Goal: Check status: Check status

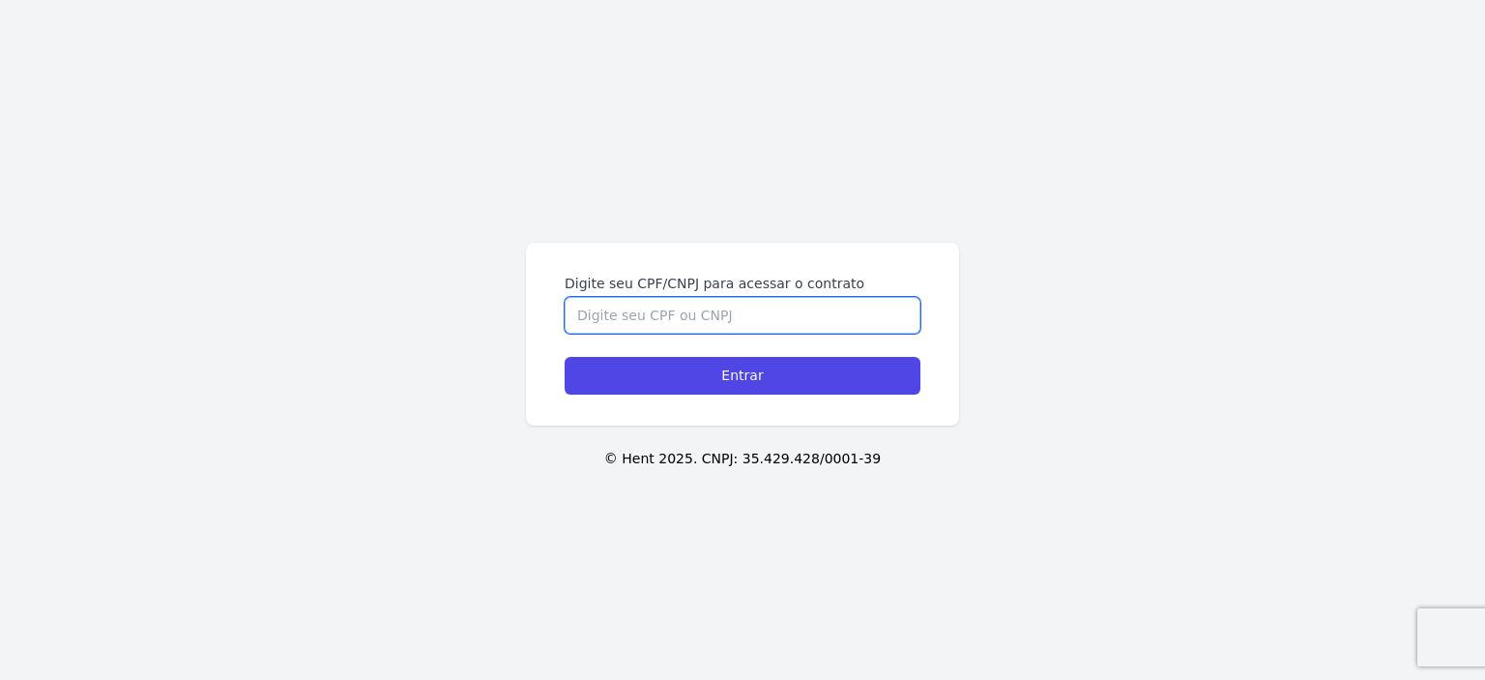
click at [728, 313] on input "Digite seu CPF/CNPJ para acessar o contrato" at bounding box center [743, 315] width 356 height 37
type input "07309417364"
click at [565, 357] on input "Entrar" at bounding box center [743, 376] width 356 height 38
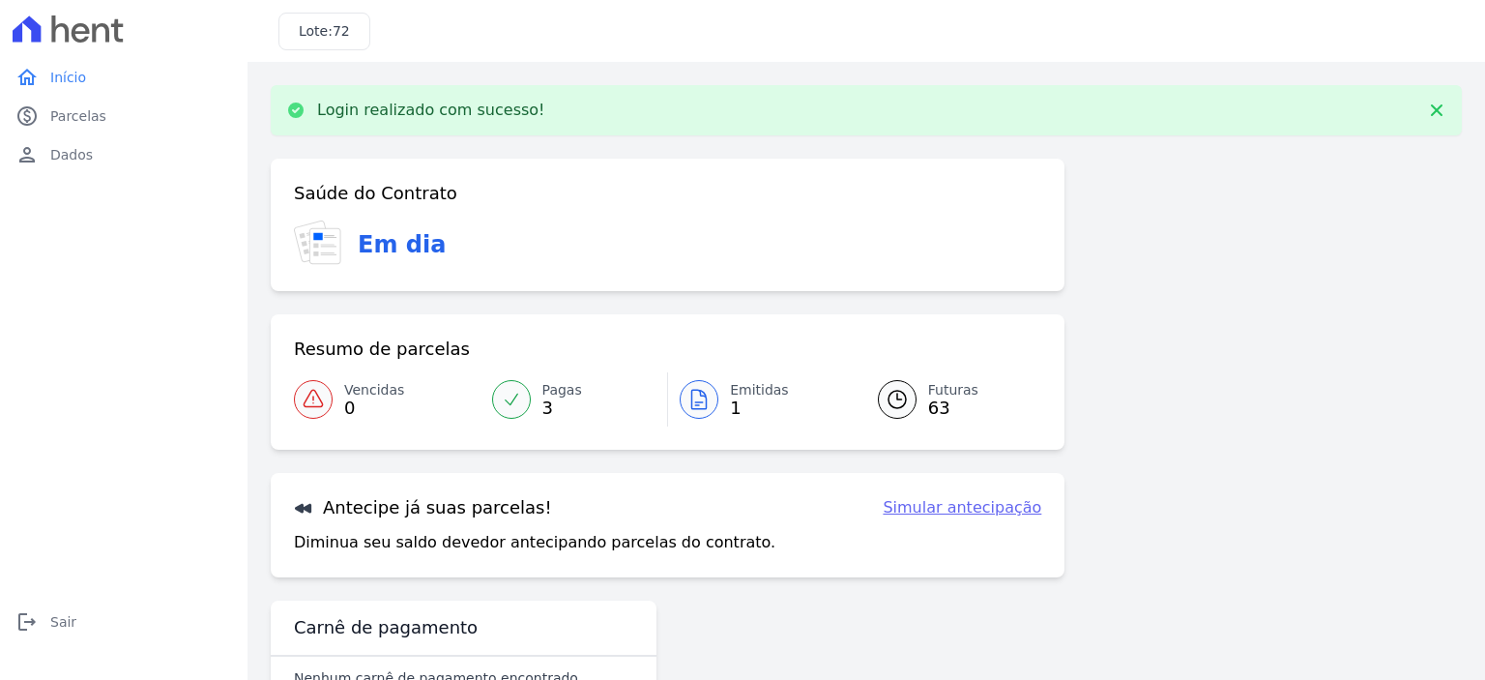
scroll to position [57, 0]
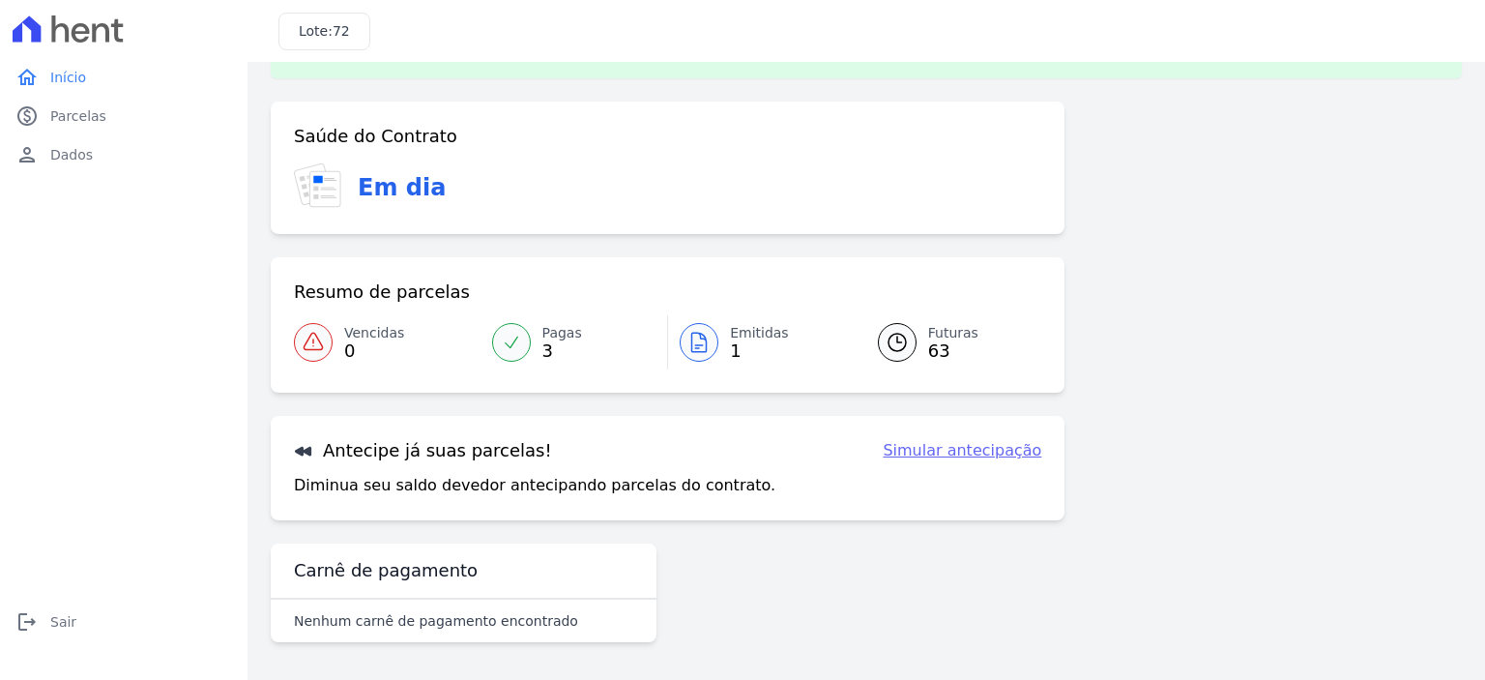
click at [936, 343] on span "63" at bounding box center [953, 350] width 50 height 15
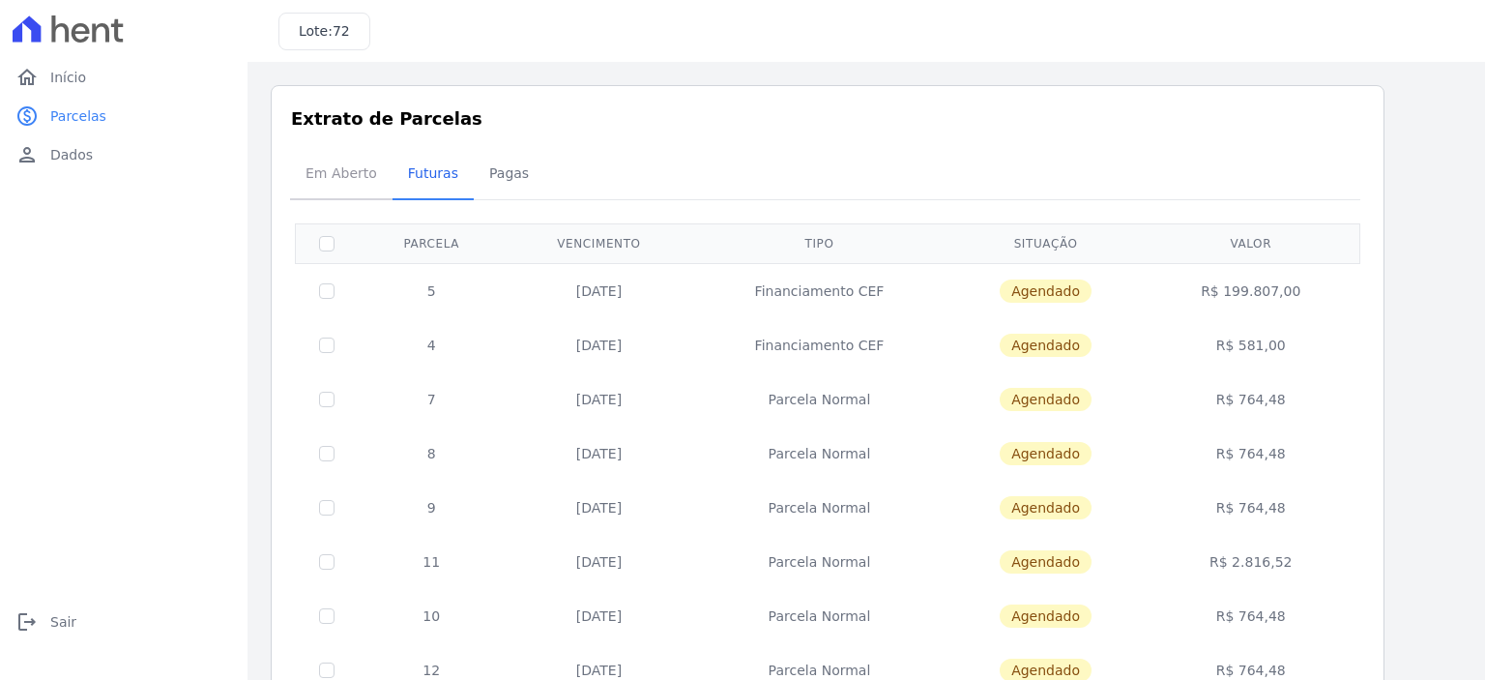
click at [339, 165] on span "Em Aberto" at bounding box center [341, 173] width 95 height 39
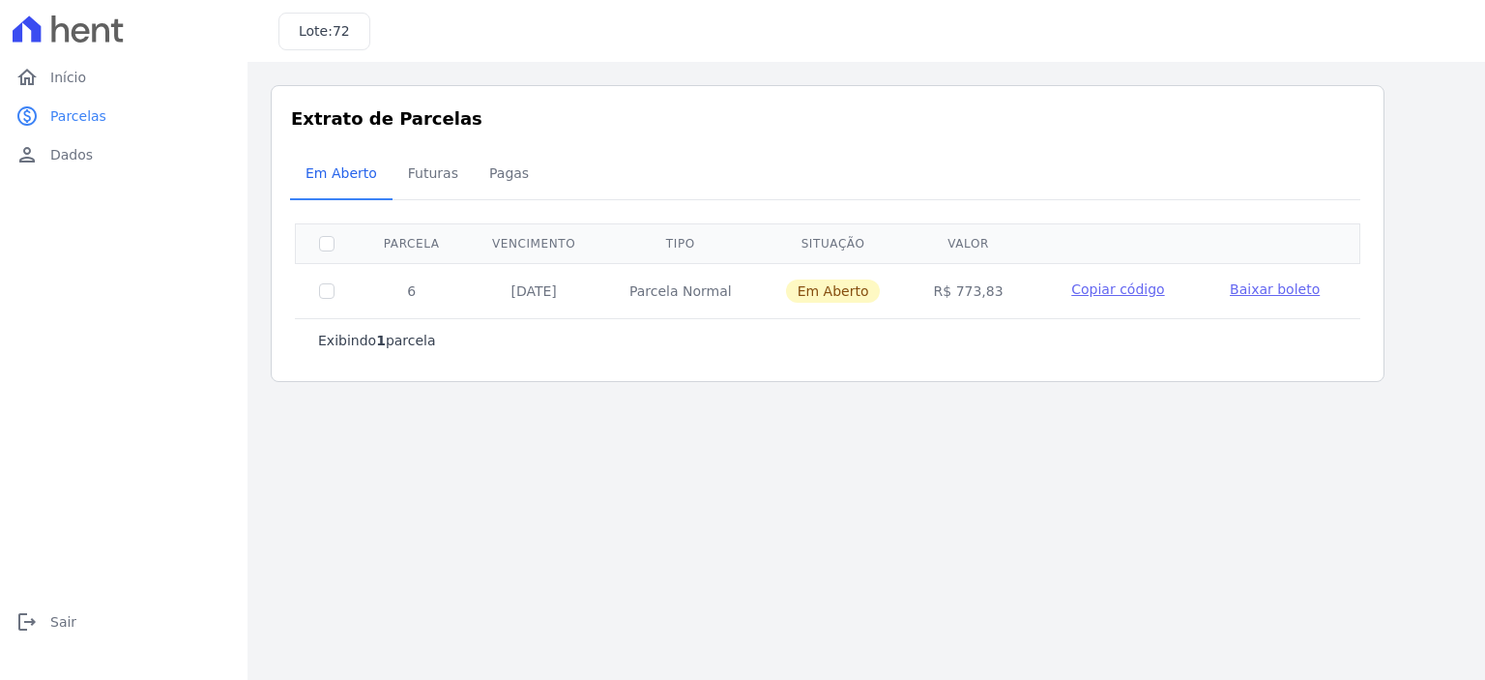
click at [1246, 285] on span "Baixar boleto" at bounding box center [1275, 288] width 90 height 15
click at [478, 177] on span "Pagas" at bounding box center [509, 173] width 63 height 39
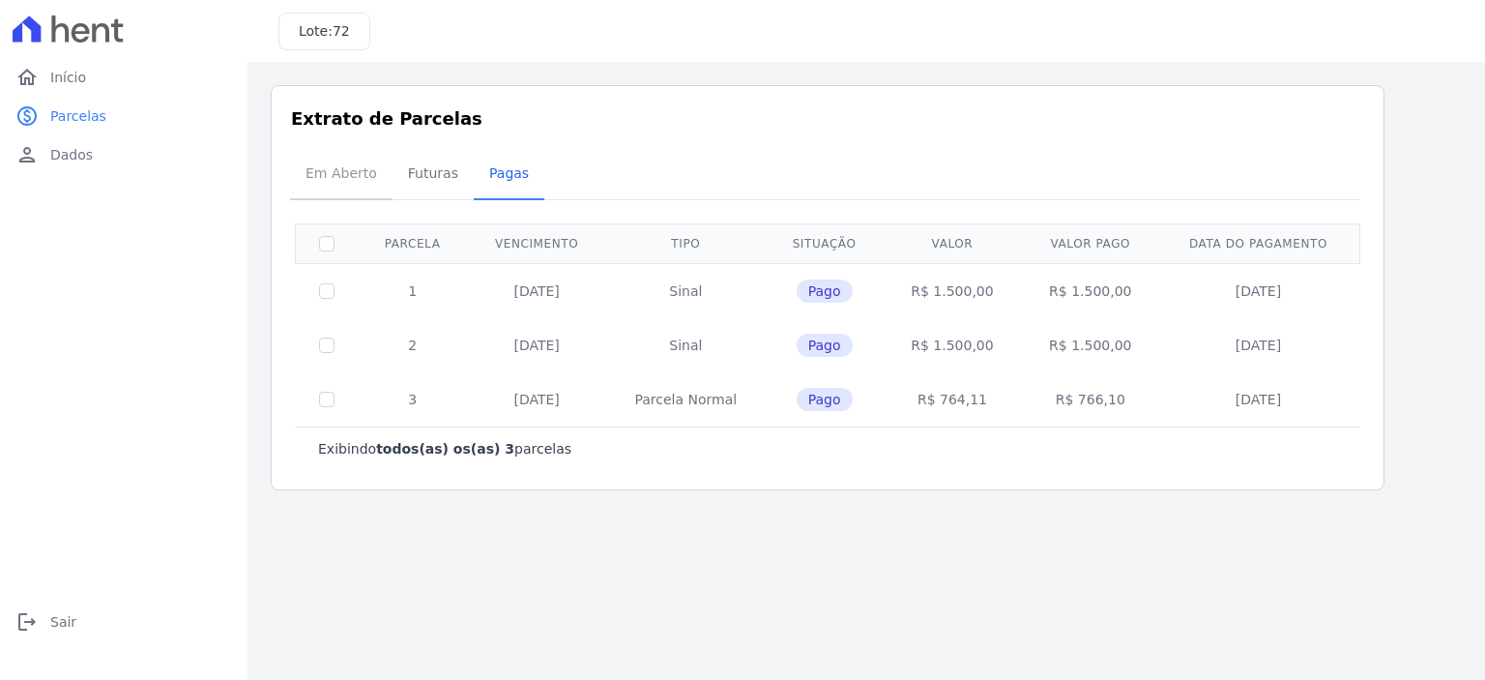
click at [346, 166] on span "Em Aberto" at bounding box center [341, 173] width 95 height 39
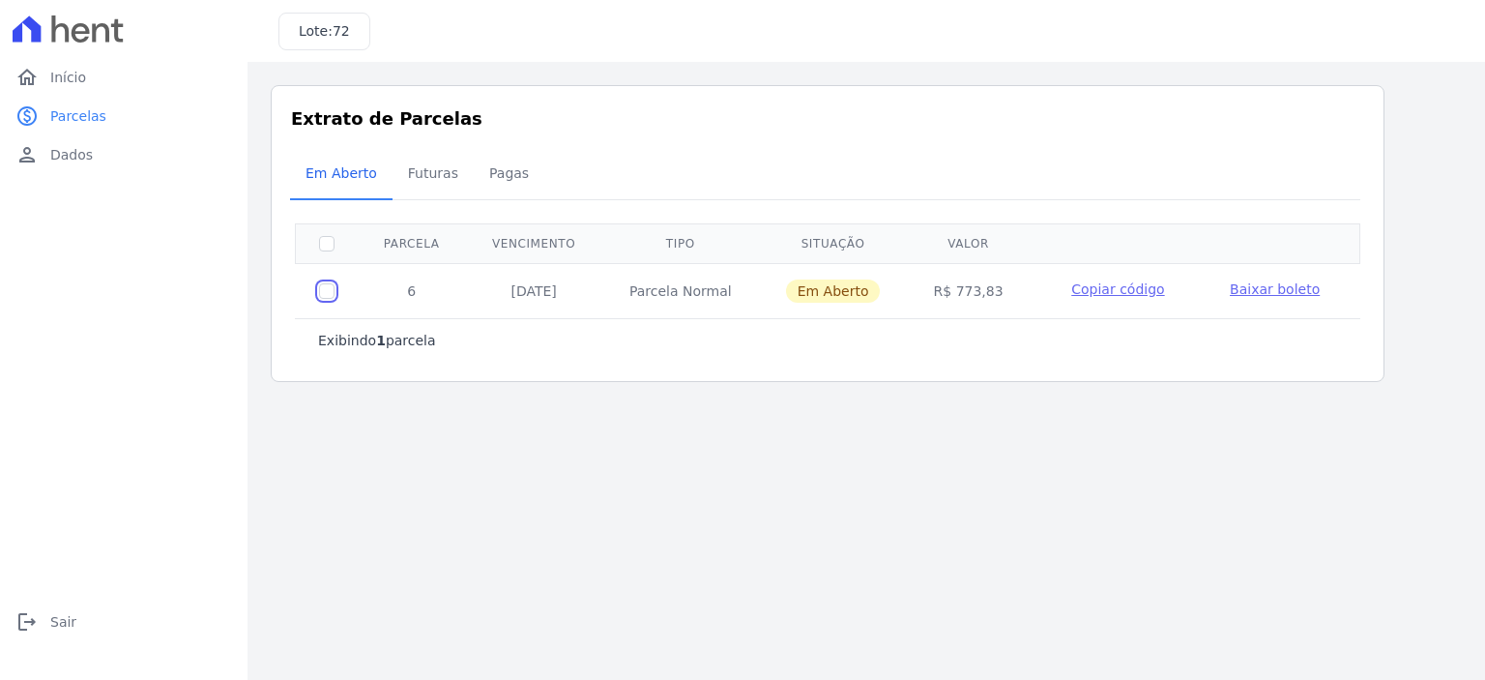
click at [330, 283] on input "checkbox" at bounding box center [326, 290] width 15 height 15
checkbox input "true"
click at [321, 283] on input "checkbox" at bounding box center [326, 290] width 15 height 15
checkbox input "false"
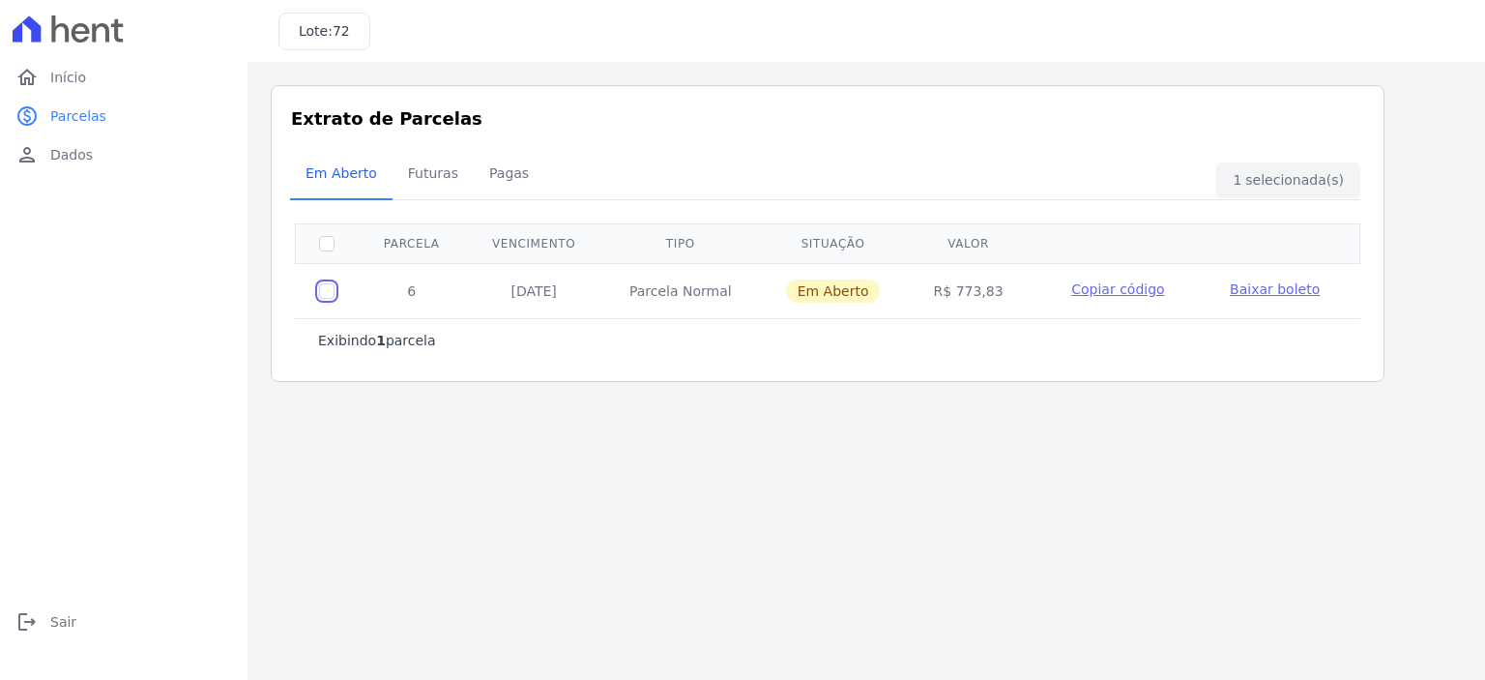
checkbox input "false"
click at [509, 173] on span "Pagas" at bounding box center [509, 173] width 63 height 39
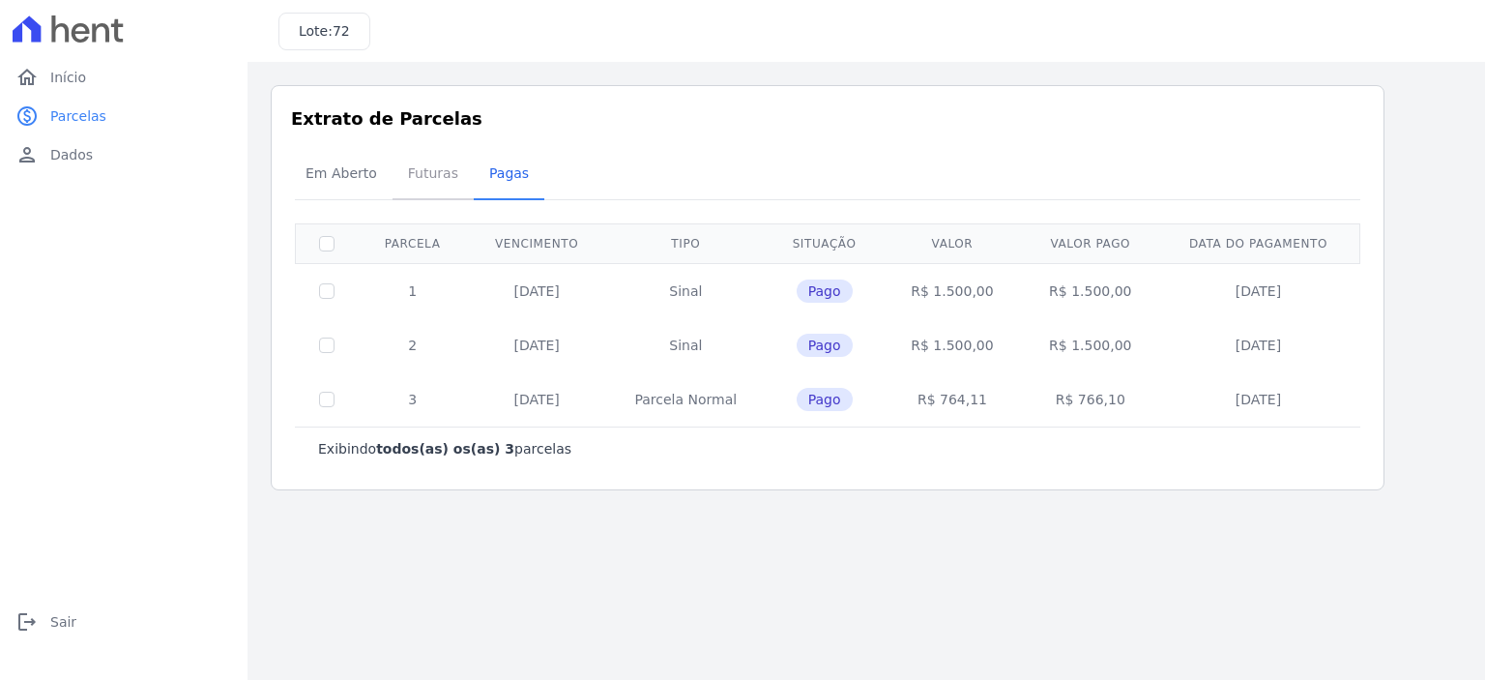
click at [427, 185] on span "Futuras" at bounding box center [432, 173] width 73 height 39
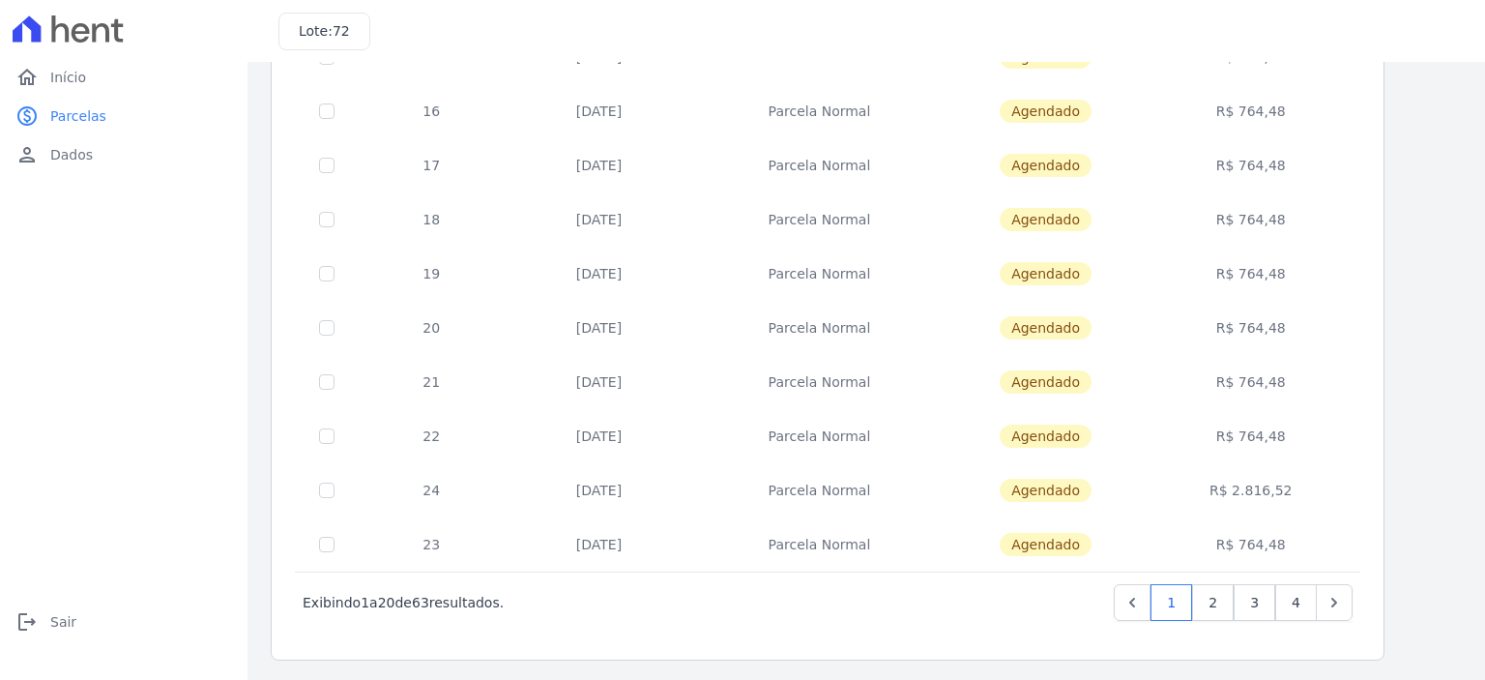
scroll to position [776, 0]
click at [1218, 591] on link "2" at bounding box center [1213, 601] width 42 height 37
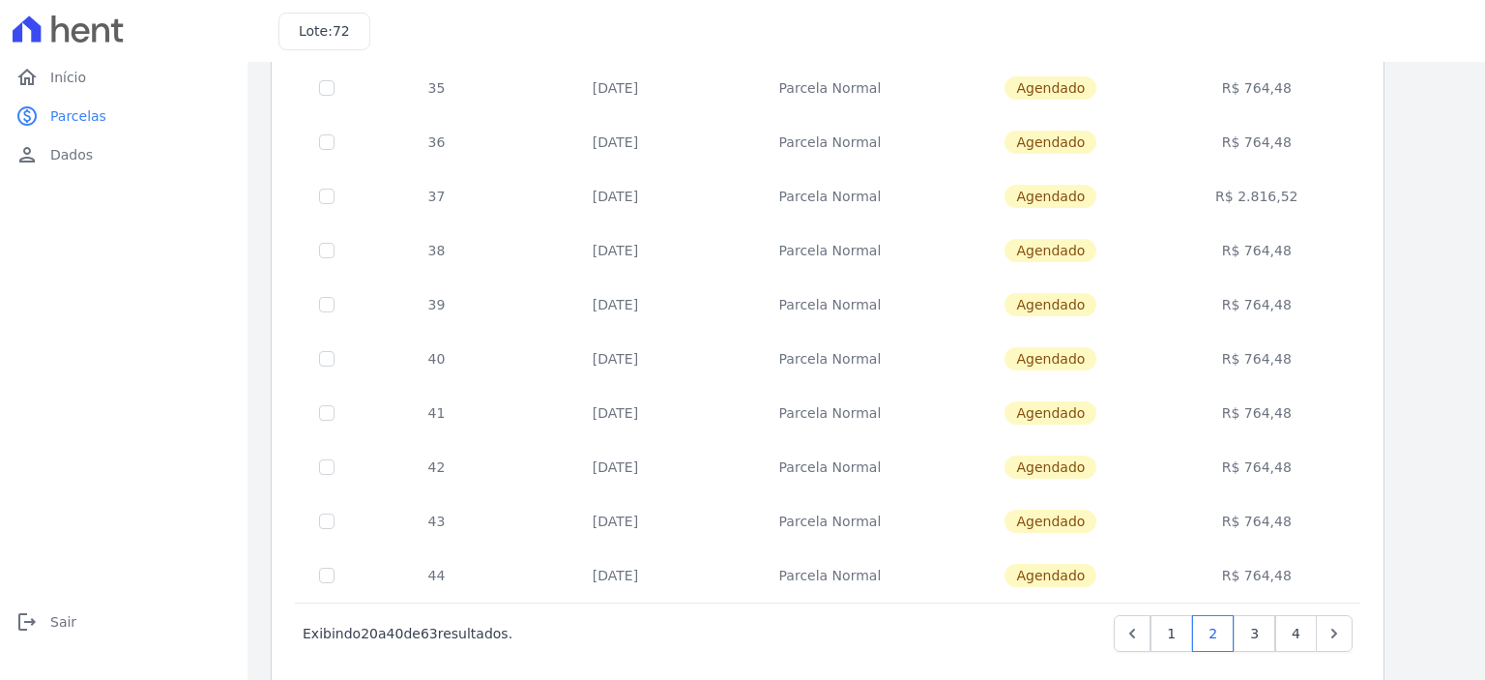
scroll to position [776, 0]
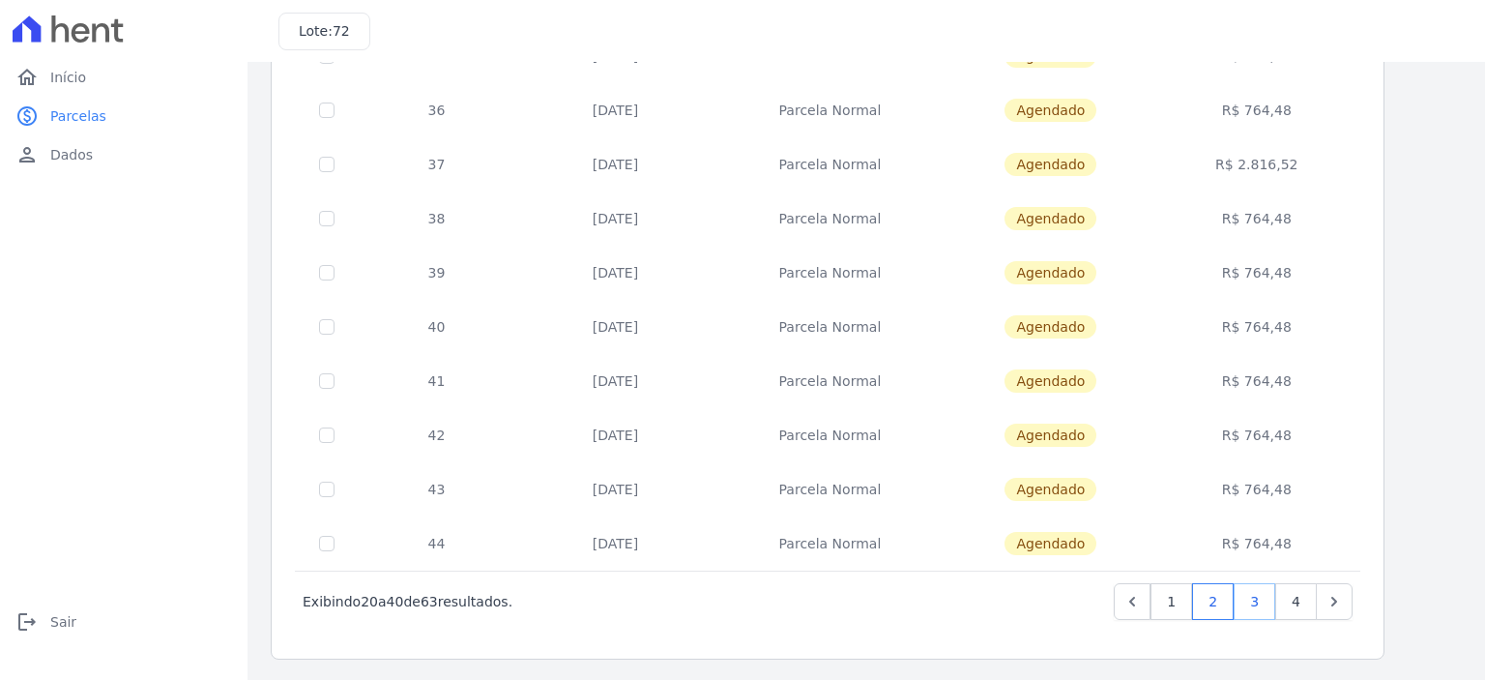
click at [1257, 597] on link "3" at bounding box center [1255, 601] width 42 height 37
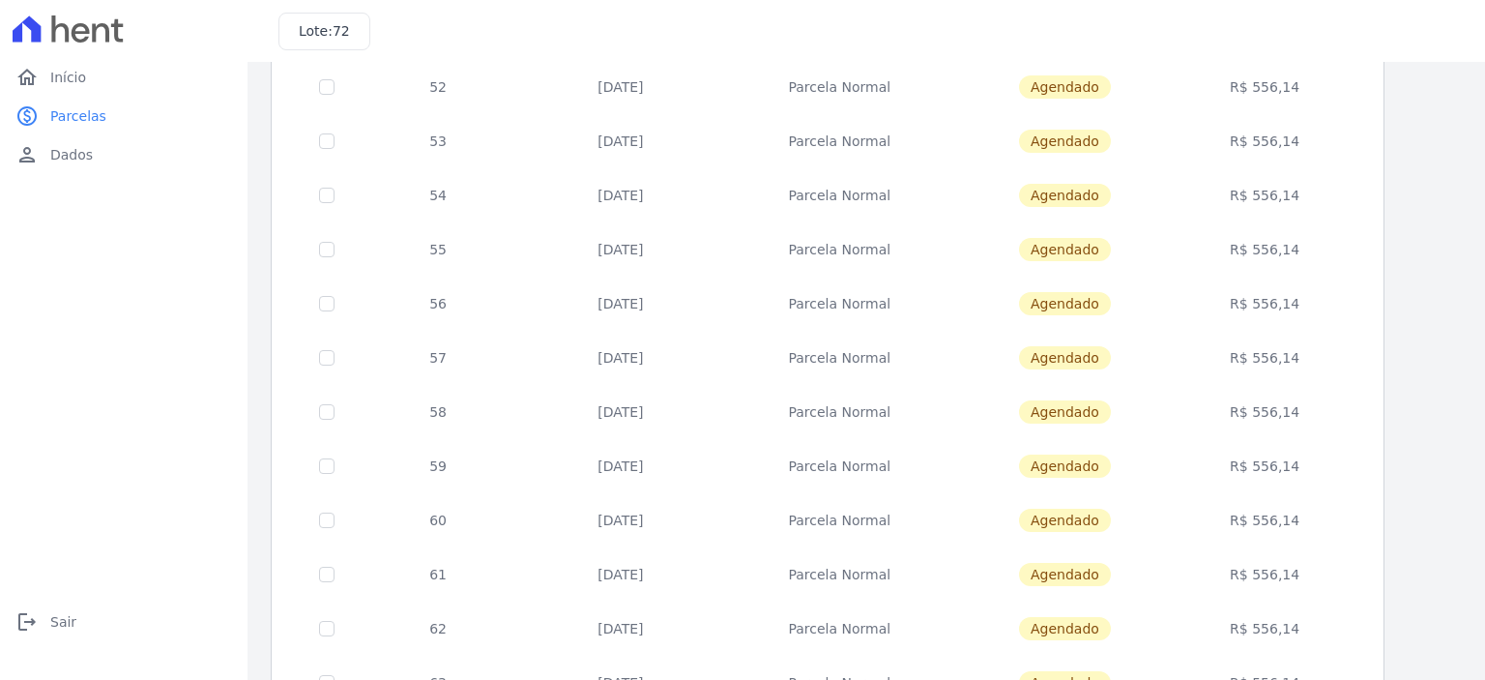
scroll to position [776, 0]
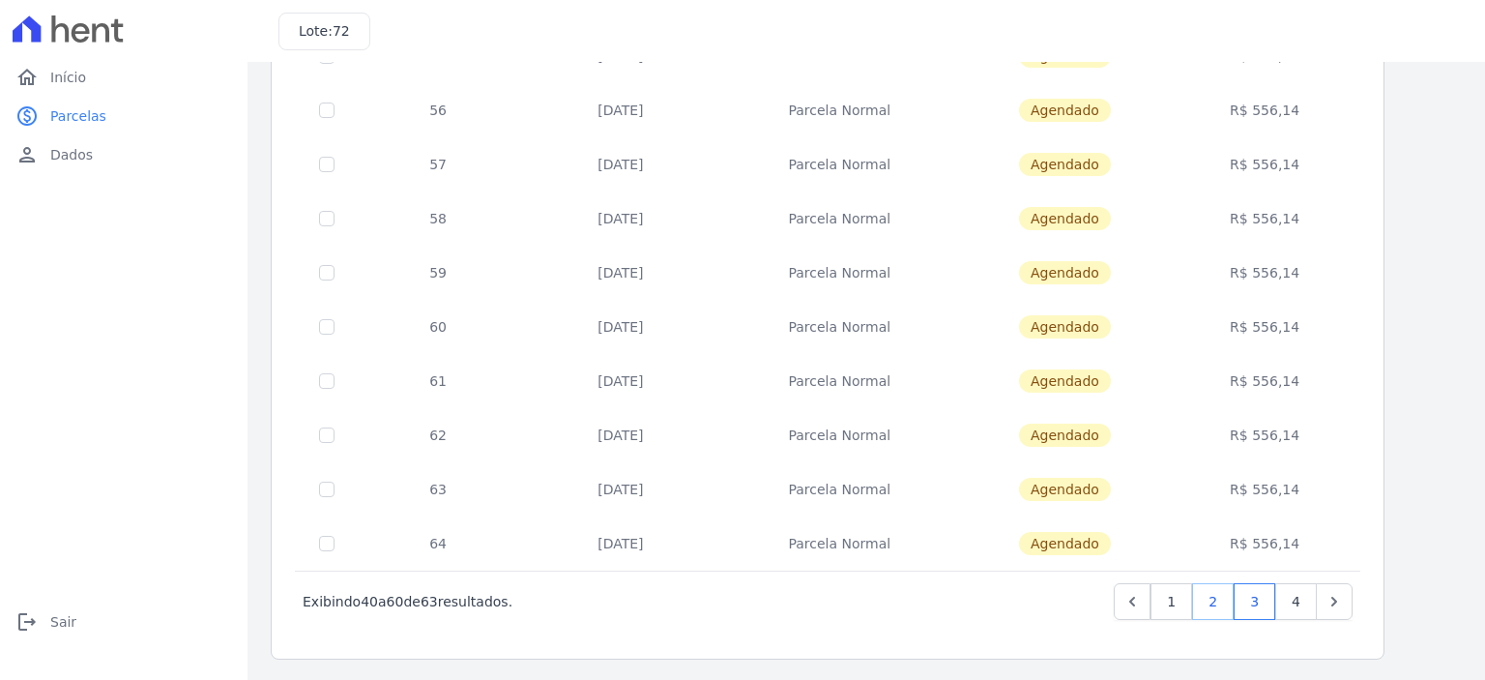
click at [1216, 597] on link "2" at bounding box center [1213, 601] width 42 height 37
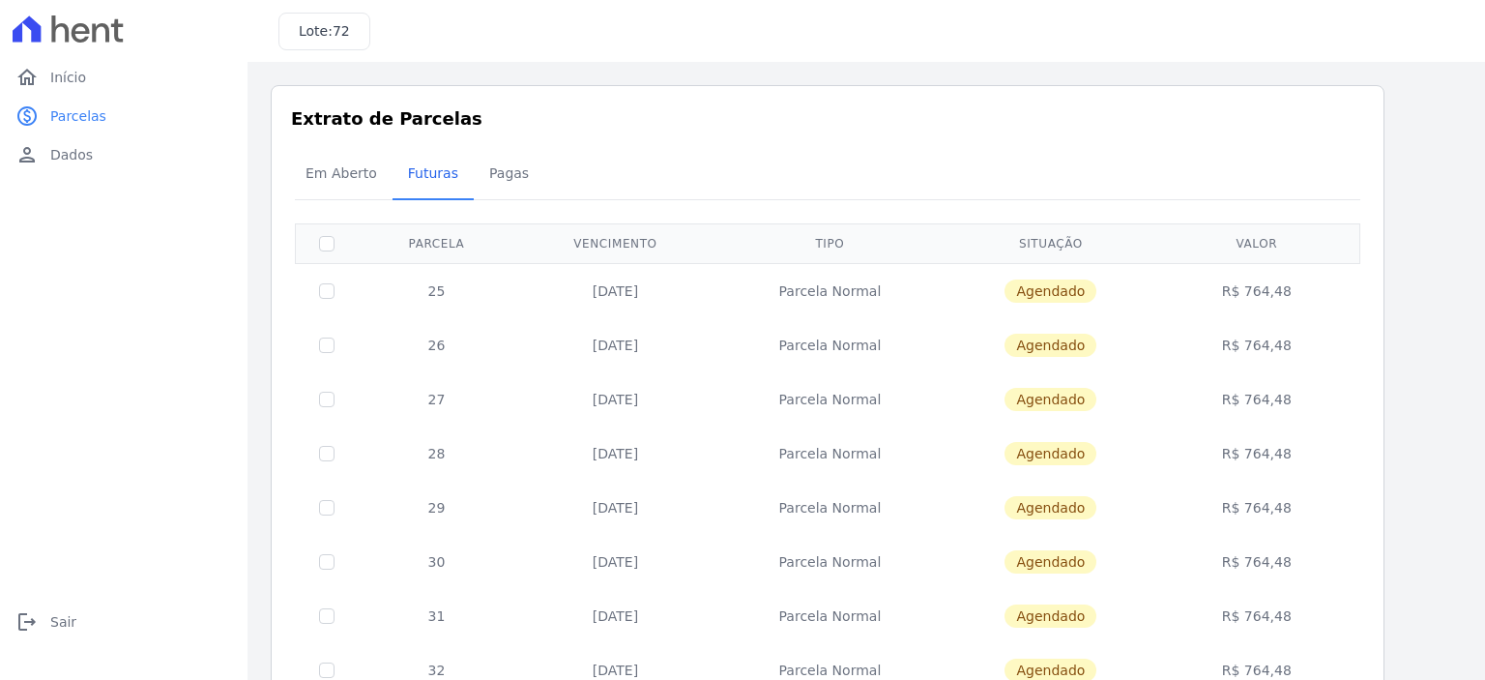
click at [1342, 430] on td "R$ 764,48" at bounding box center [1256, 453] width 199 height 54
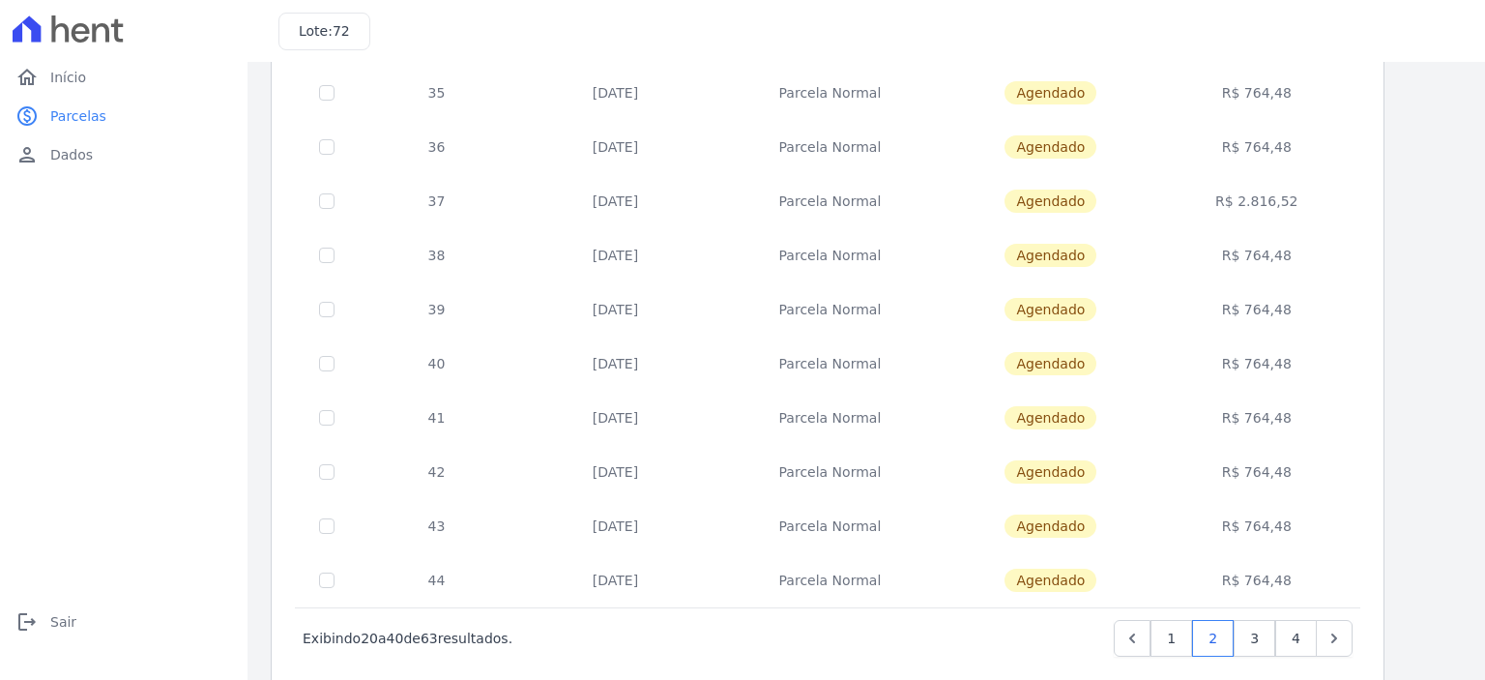
scroll to position [776, 0]
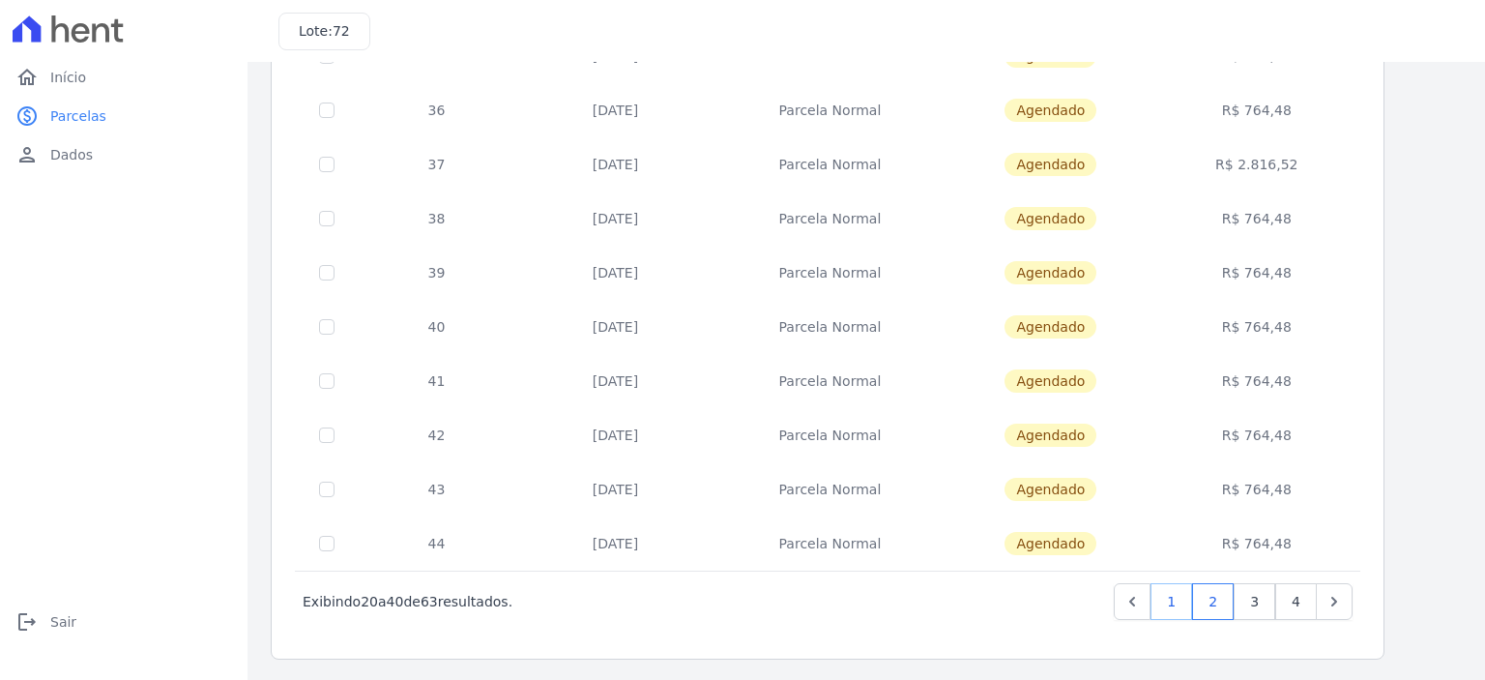
click at [1174, 606] on link "1" at bounding box center [1171, 601] width 42 height 37
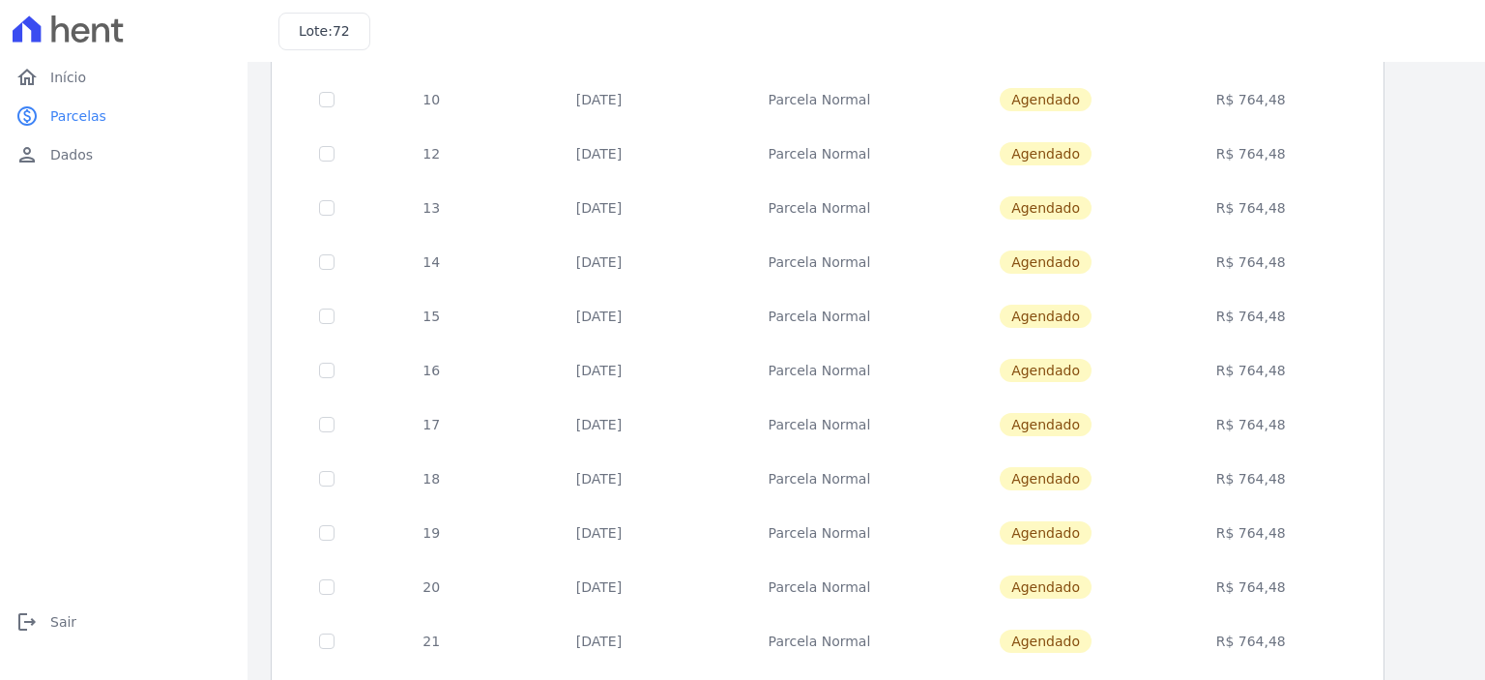
scroll to position [776, 0]
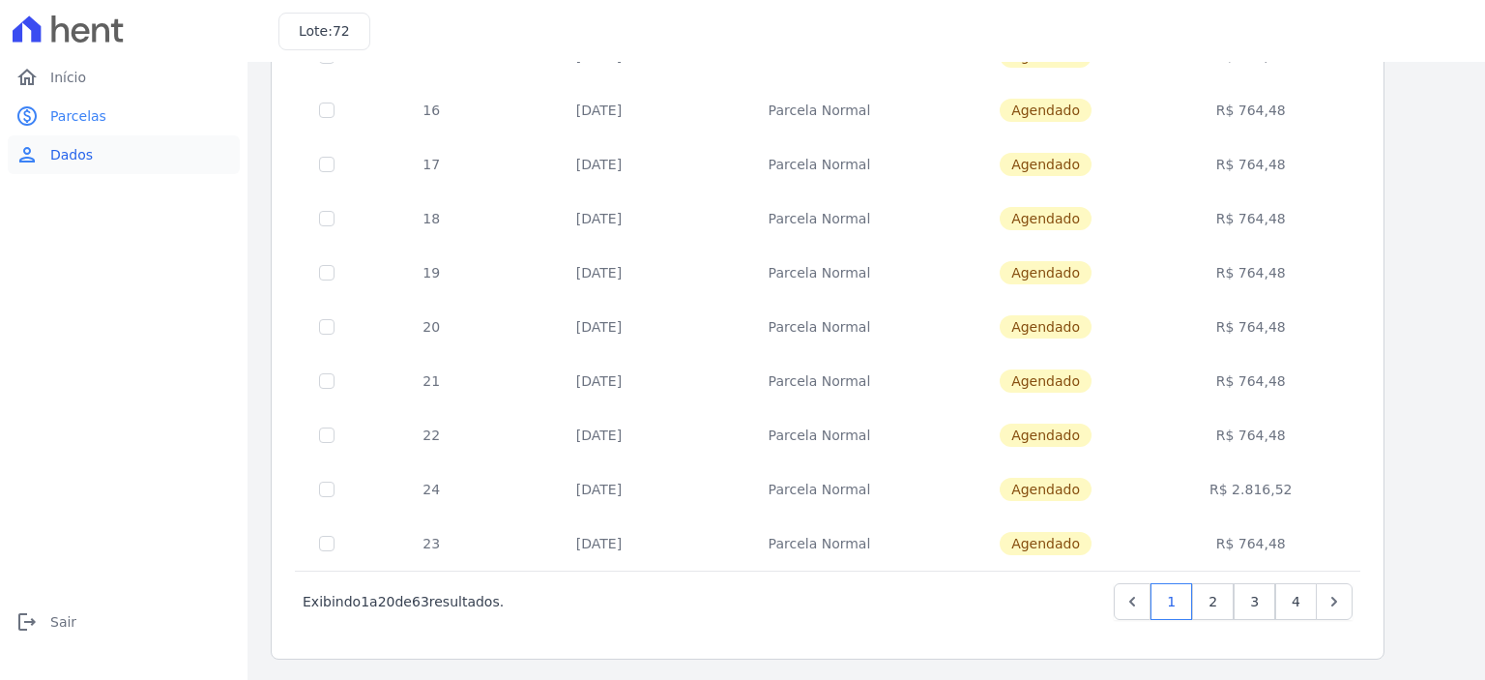
click at [111, 152] on link "person Dados" at bounding box center [124, 154] width 232 height 39
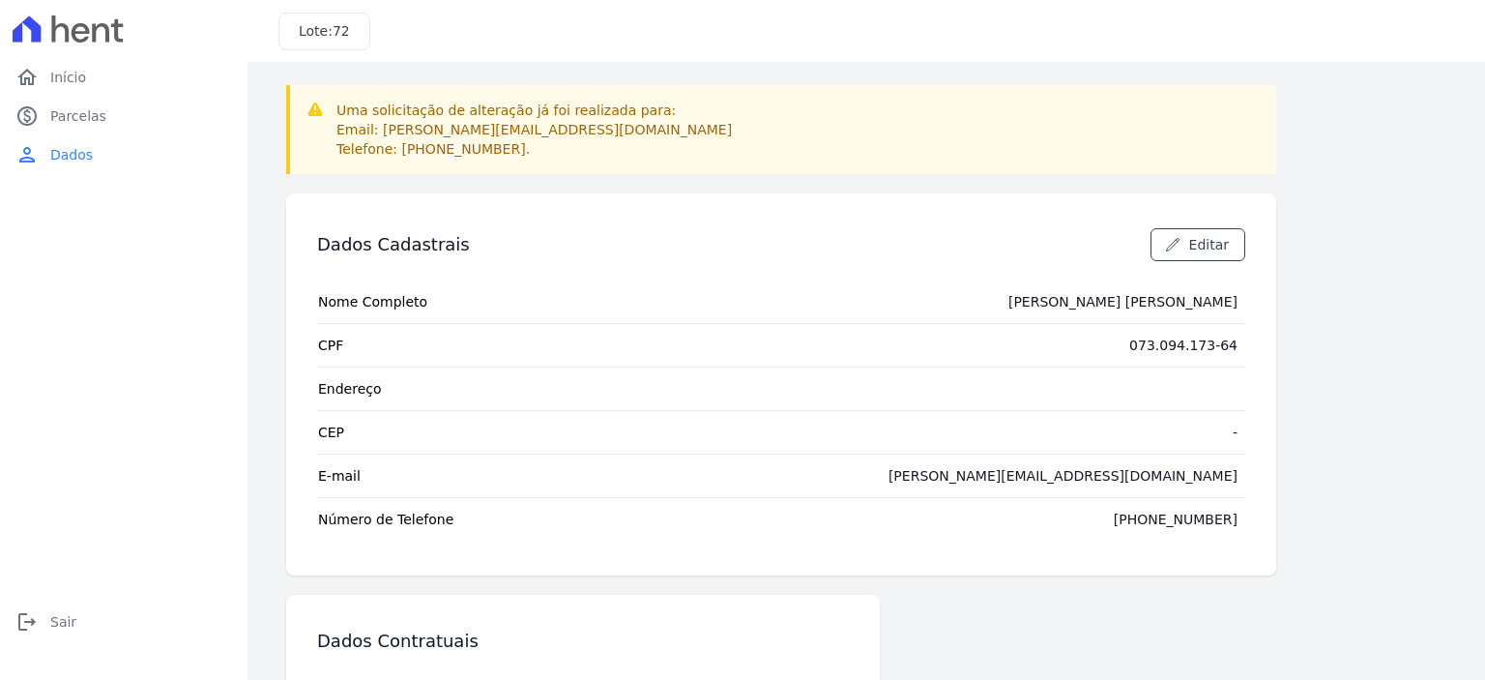
click at [1233, 479] on div "[PERSON_NAME][EMAIL_ADDRESS][DOMAIN_NAME]" at bounding box center [1062, 475] width 349 height 19
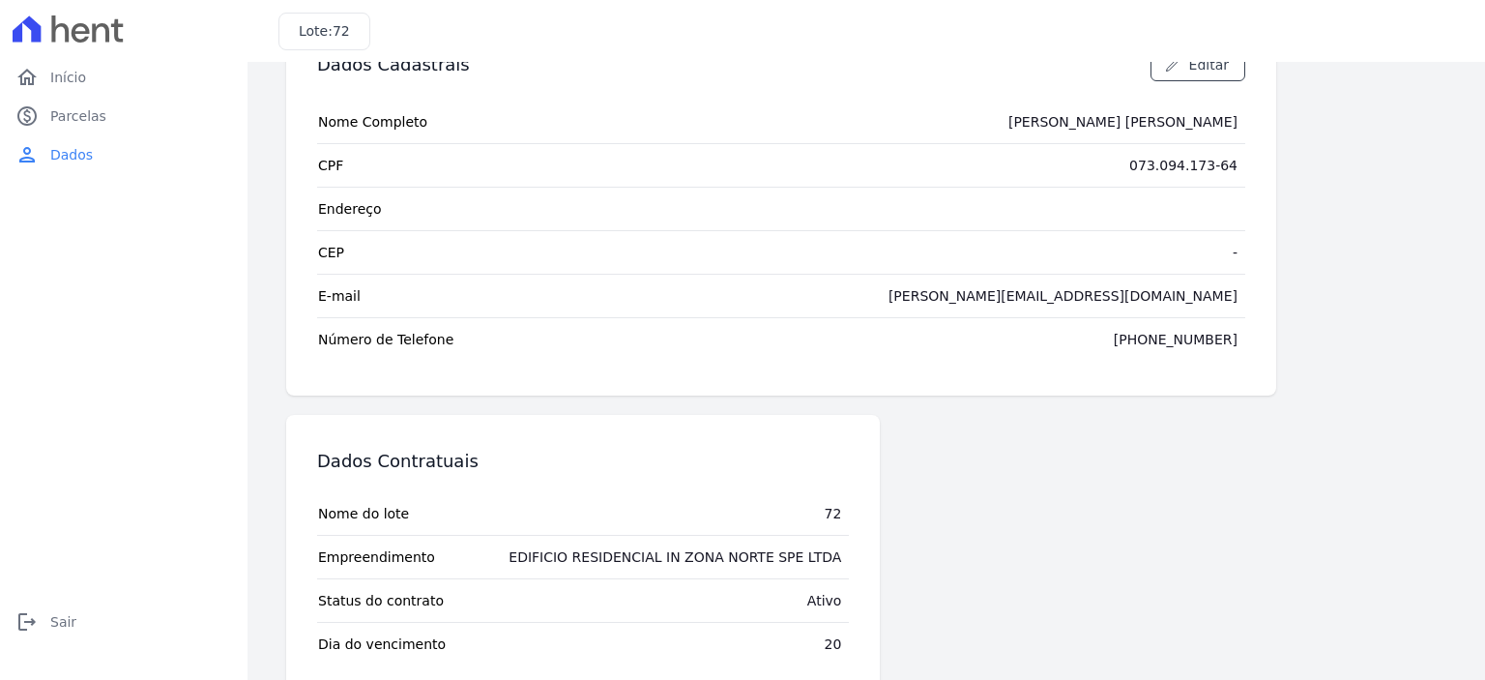
scroll to position [220, 0]
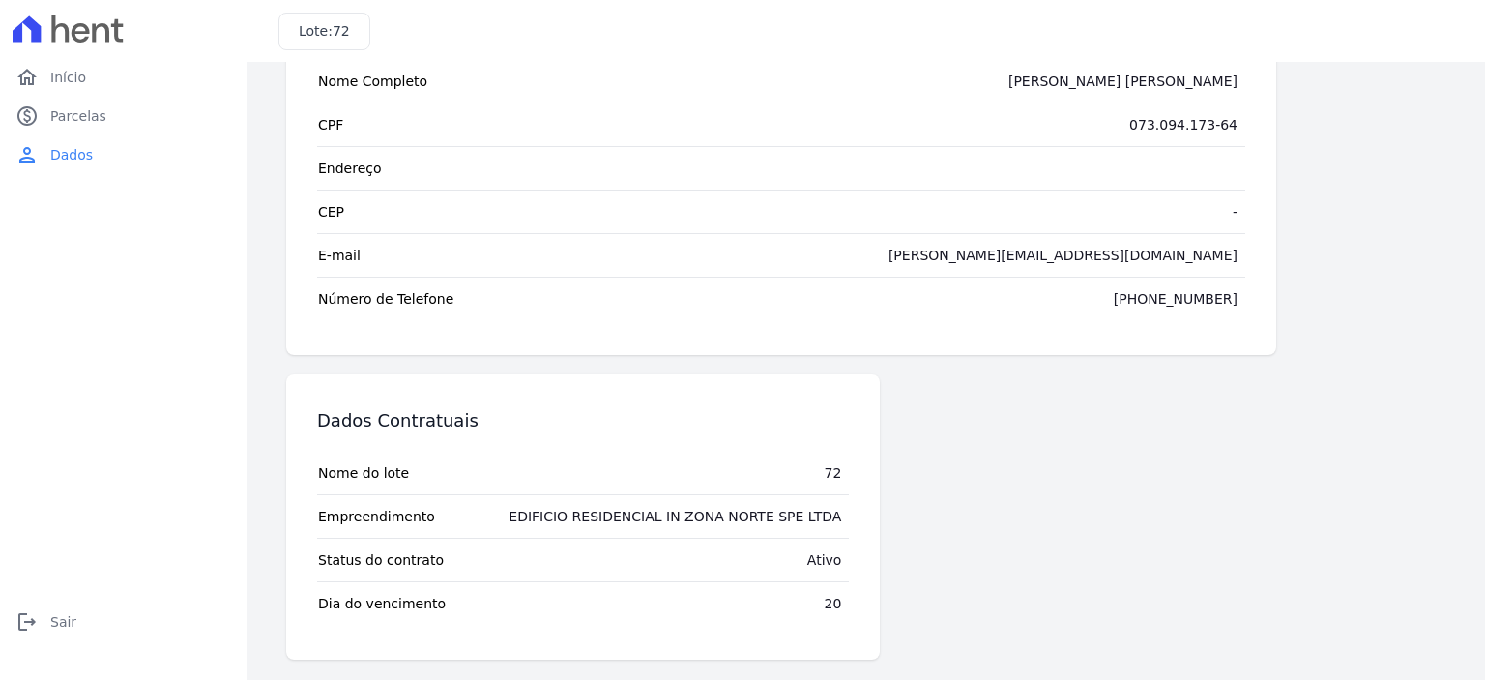
click at [392, 606] on span "Dia do vencimento" at bounding box center [382, 603] width 128 height 19
